Goal: Transaction & Acquisition: Book appointment/travel/reservation

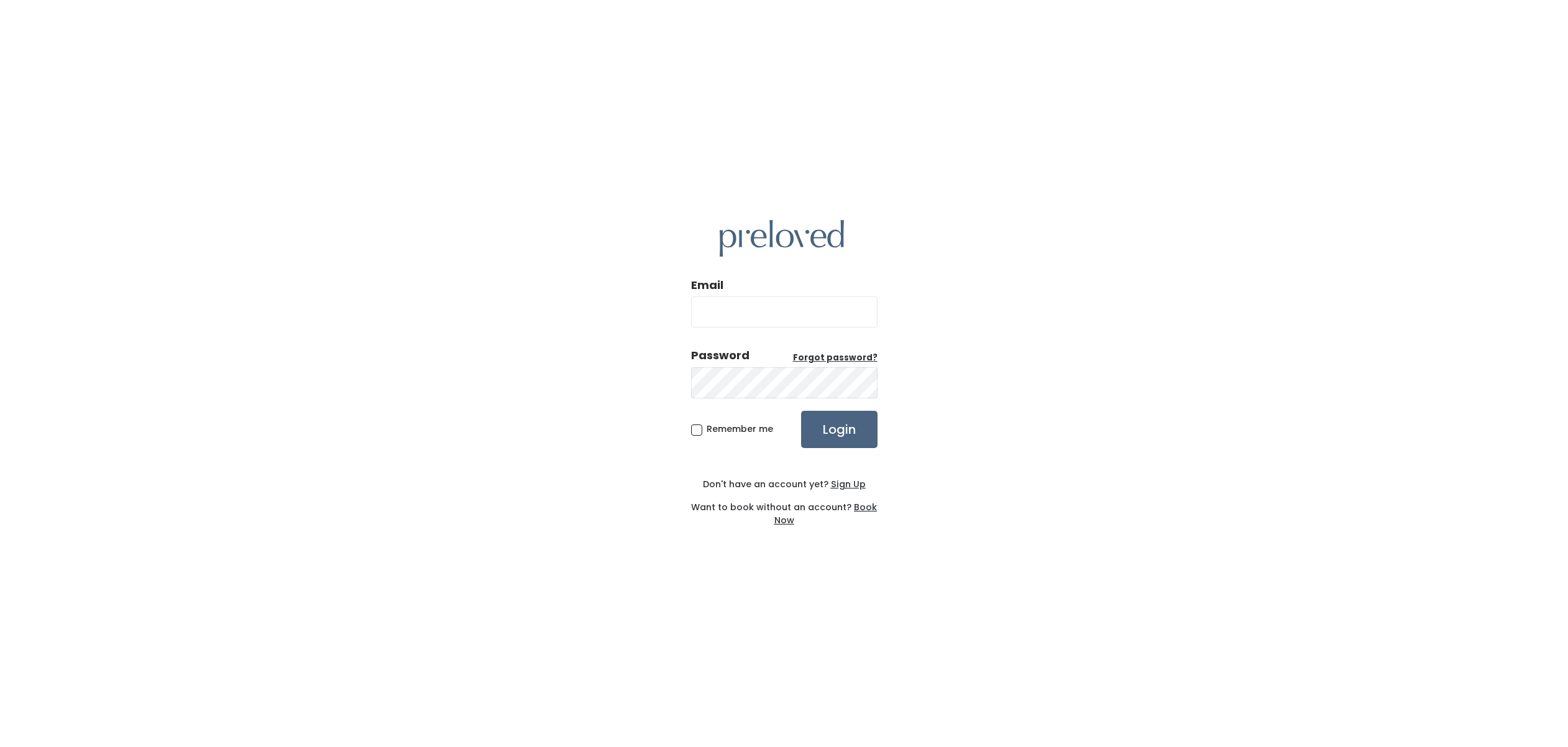
type input "lanatalies@gmail.com"
click at [828, 420] on input "Login" at bounding box center [839, 429] width 77 height 37
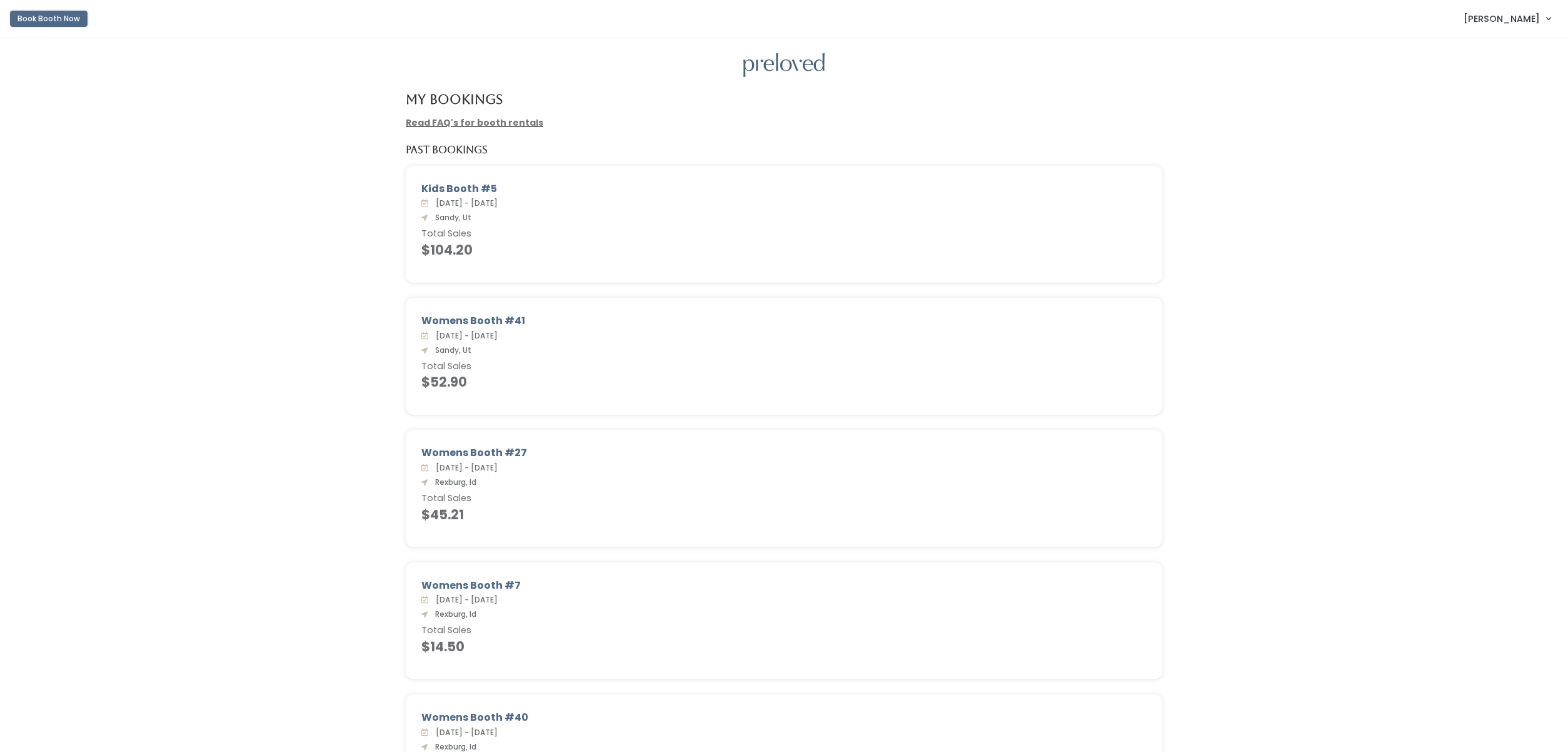
click at [63, 17] on button "Book Booth Now" at bounding box center [49, 19] width 78 height 17
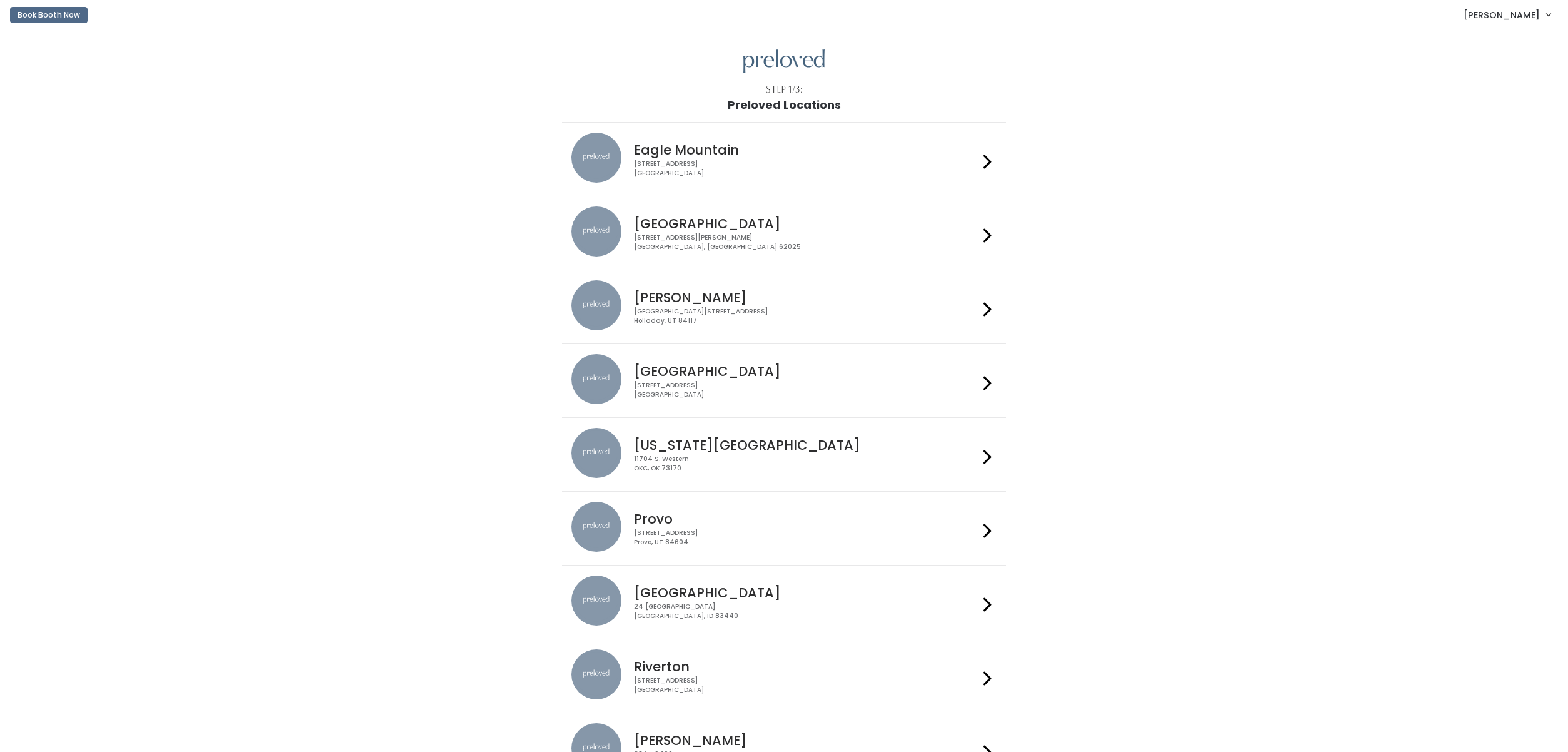
scroll to position [96, 0]
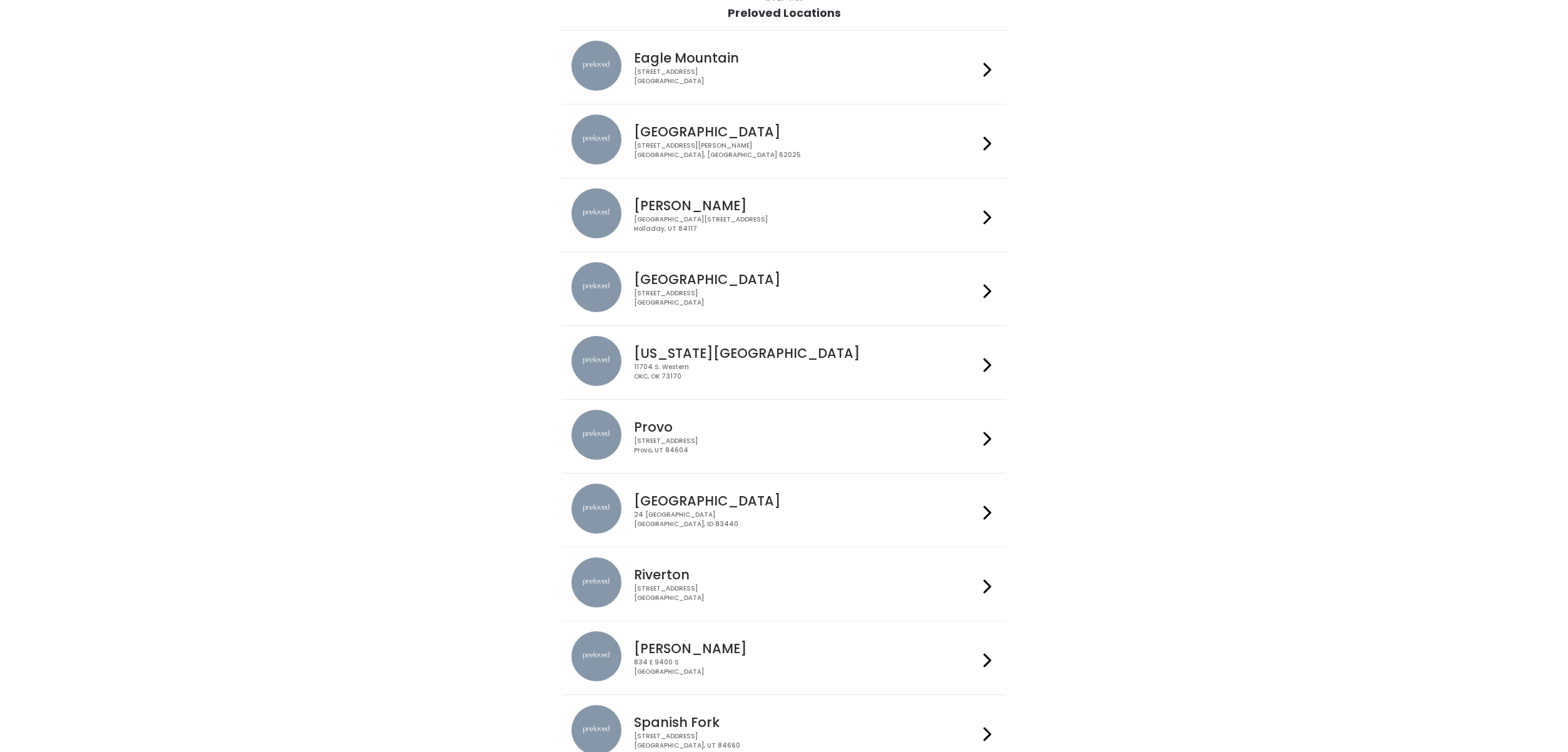
click at [644, 444] on div "230 W Cougar Blvd Provo, UT 84604" at bounding box center [806, 445] width 344 height 18
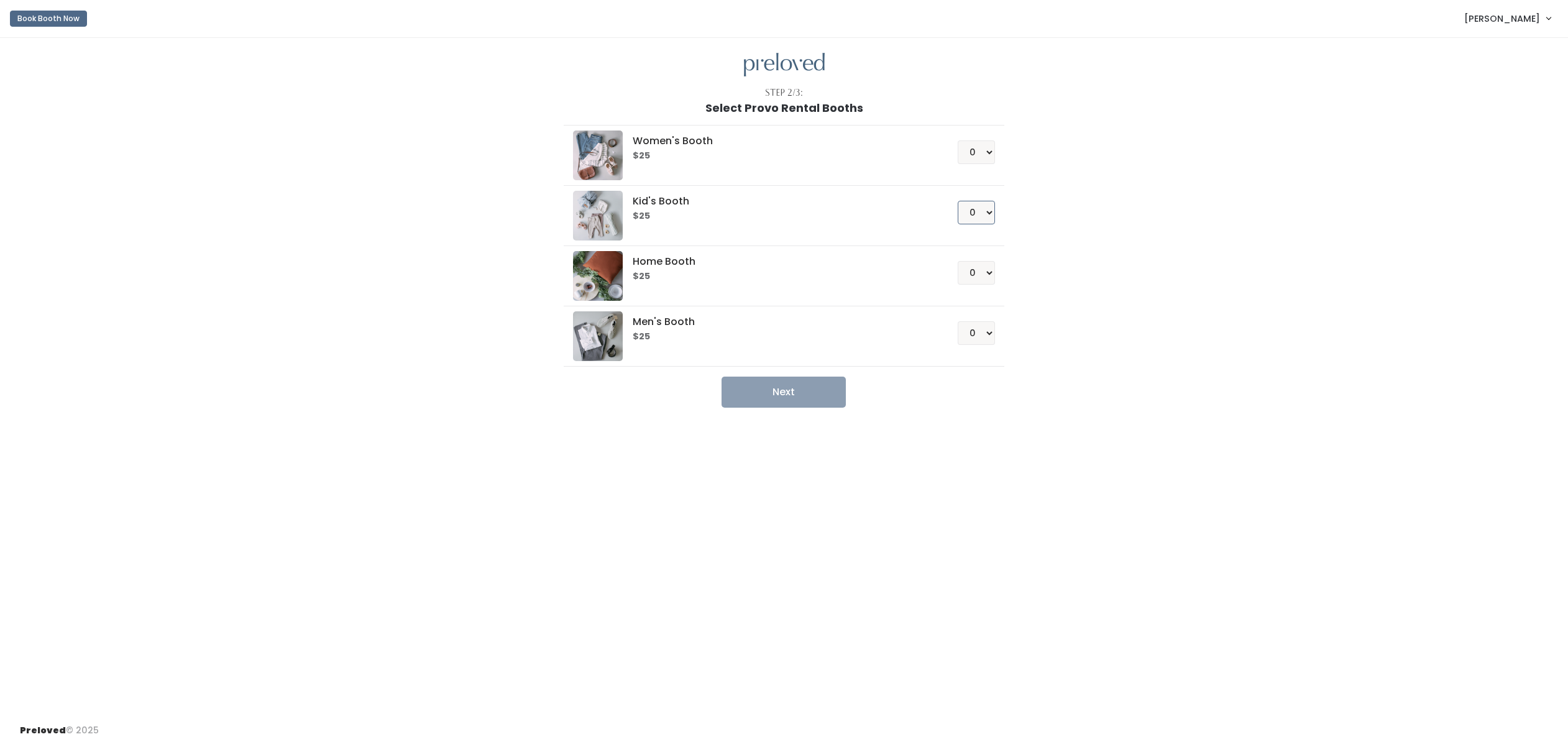
click at [979, 211] on select "0 1 2 3 4" at bounding box center [977, 212] width 37 height 24
select select "1"
click at [958, 201] on select "0 1 2 3 4" at bounding box center [977, 212] width 37 height 24
click at [808, 390] on button "Next" at bounding box center [783, 392] width 124 height 31
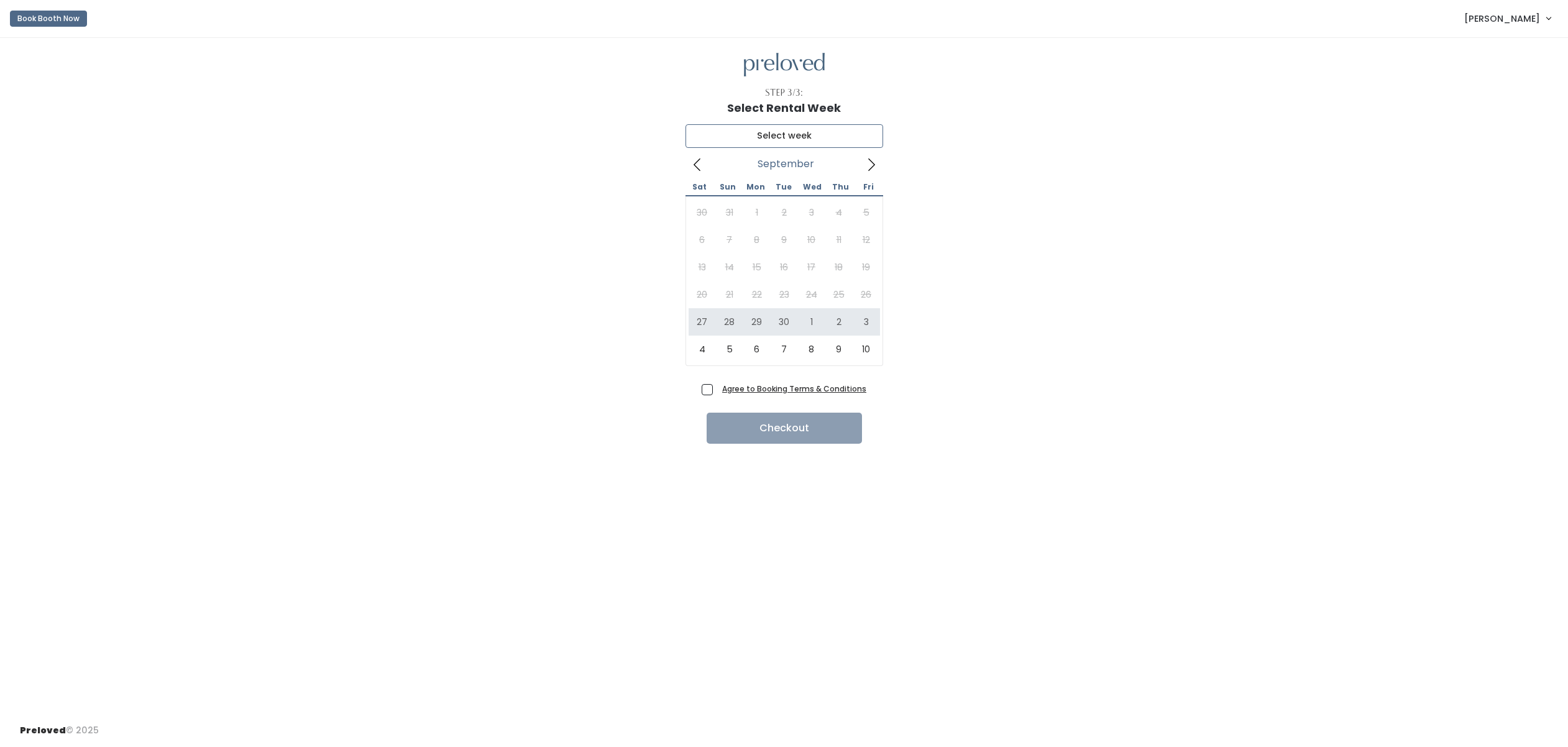
type input "September 27 to October 3"
click at [717, 389] on span "Agree to Booking Terms & Conditions" at bounding box center [792, 387] width 149 height 12
click at [717, 389] on input "Agree to Booking Terms & Conditions" at bounding box center [721, 385] width 8 height 8
checkbox input "true"
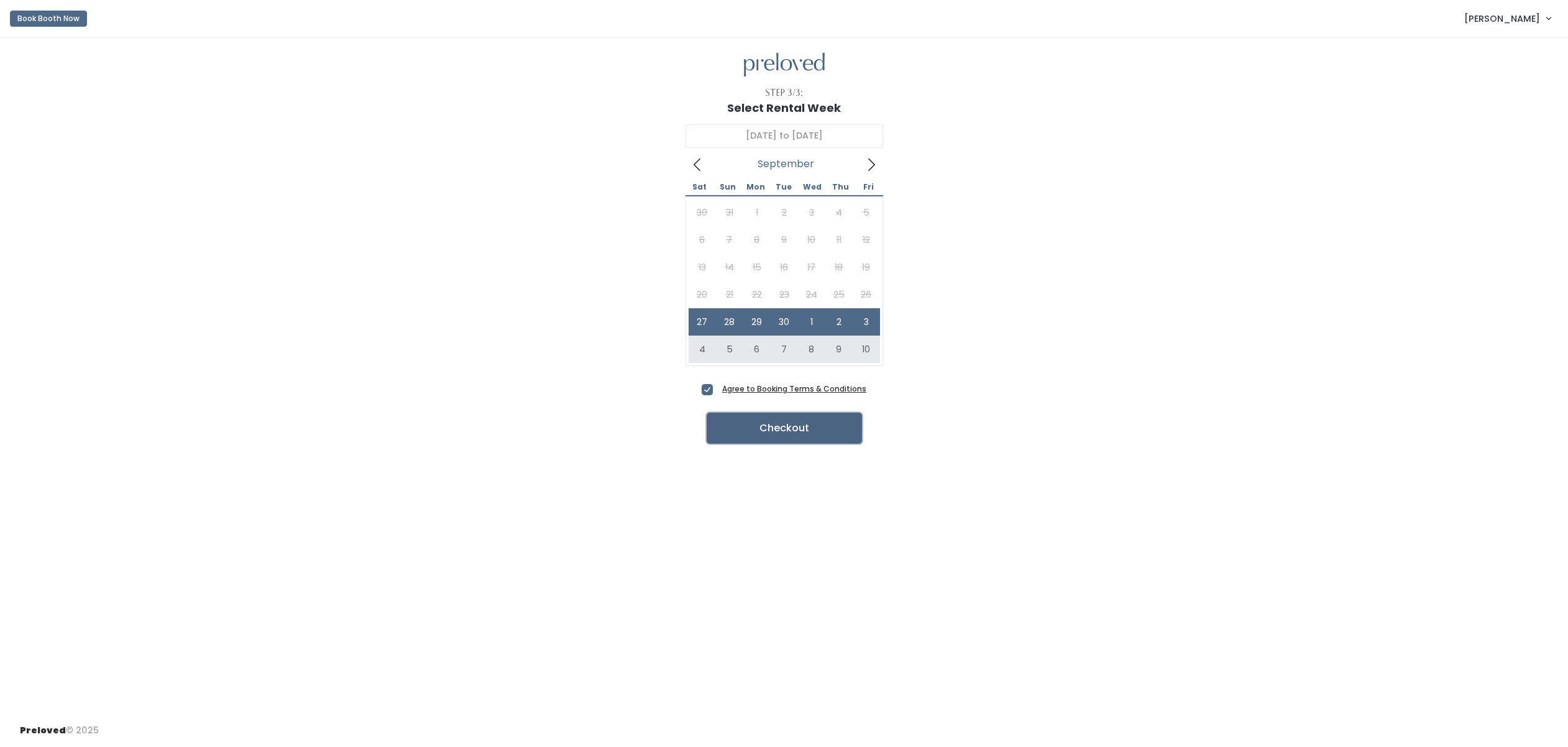
click at [754, 426] on button "Checkout" at bounding box center [784, 428] width 156 height 31
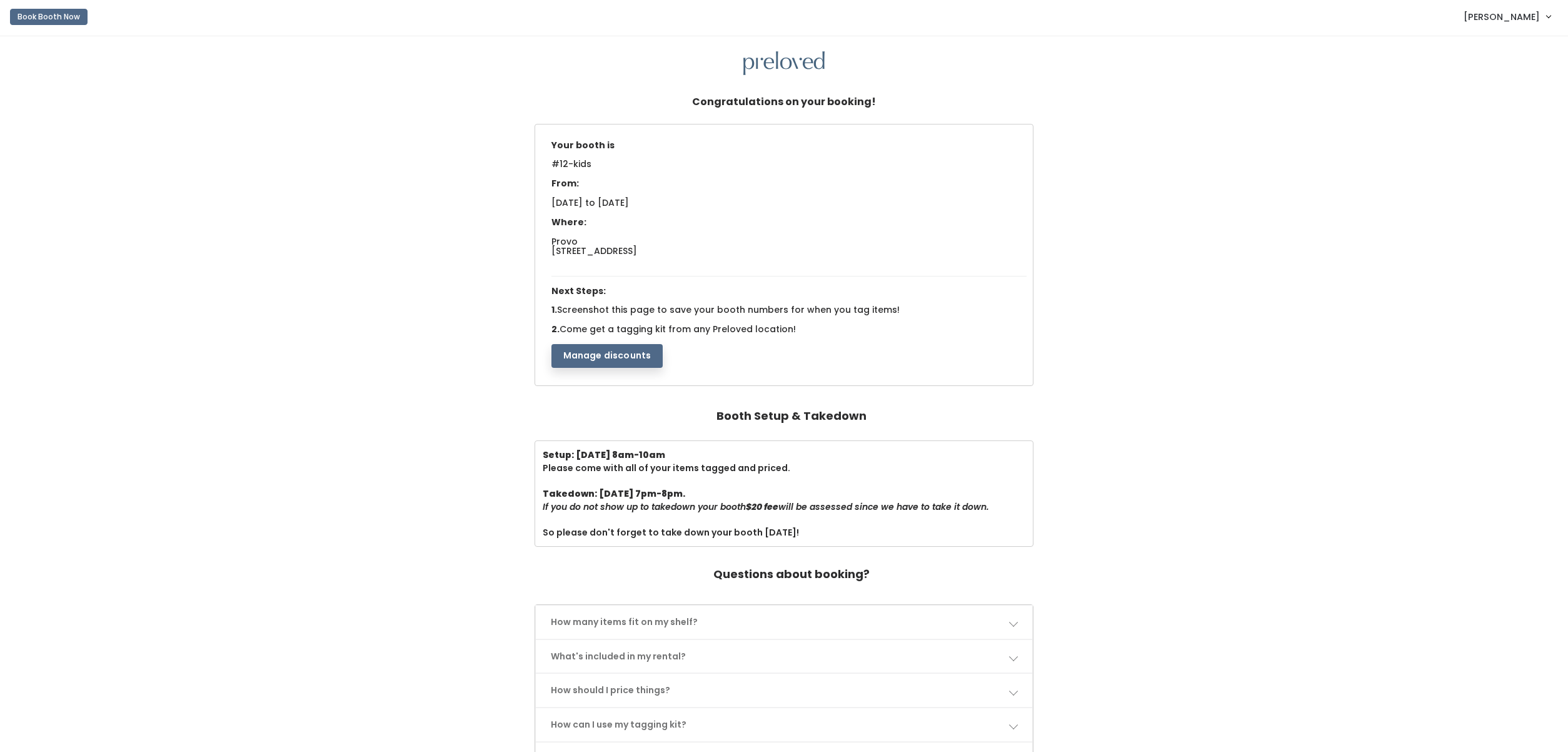
scroll to position [2, 0]
